Goal: Task Accomplishment & Management: Manage account settings

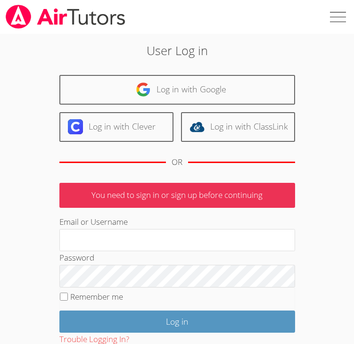
type input "[EMAIL_ADDRESS][DOMAIN_NAME]"
click at [88, 297] on label "Remember me" at bounding box center [96, 296] width 53 height 11
click at [68, 297] on input "Remember me" at bounding box center [64, 297] width 8 height 8
checkbox input "true"
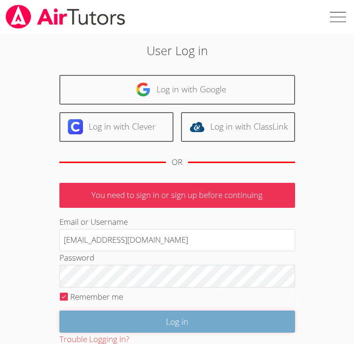
click at [112, 315] on input "Log in" at bounding box center [177, 322] width 236 height 22
